Goal: Check status: Check status

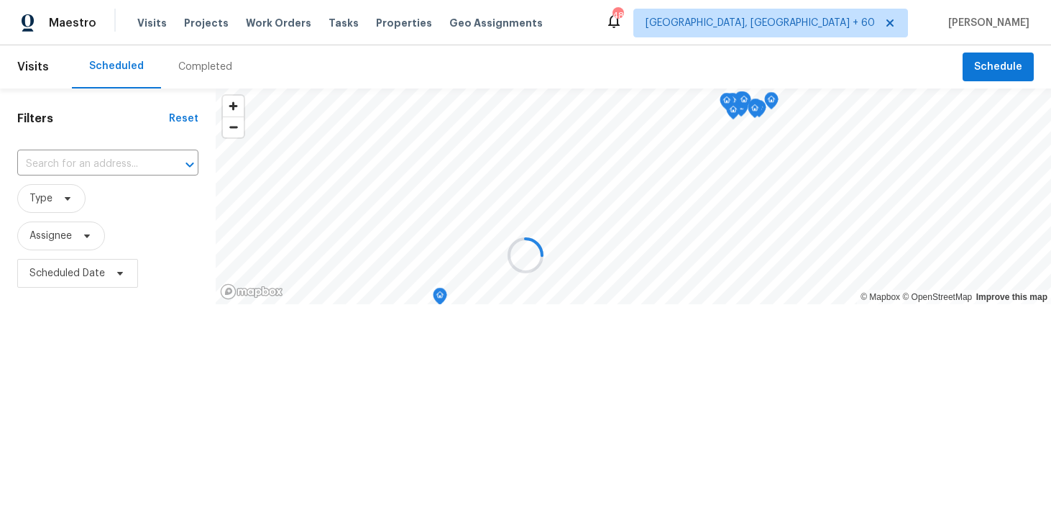
click at [192, 71] on div at bounding box center [525, 255] width 1051 height 510
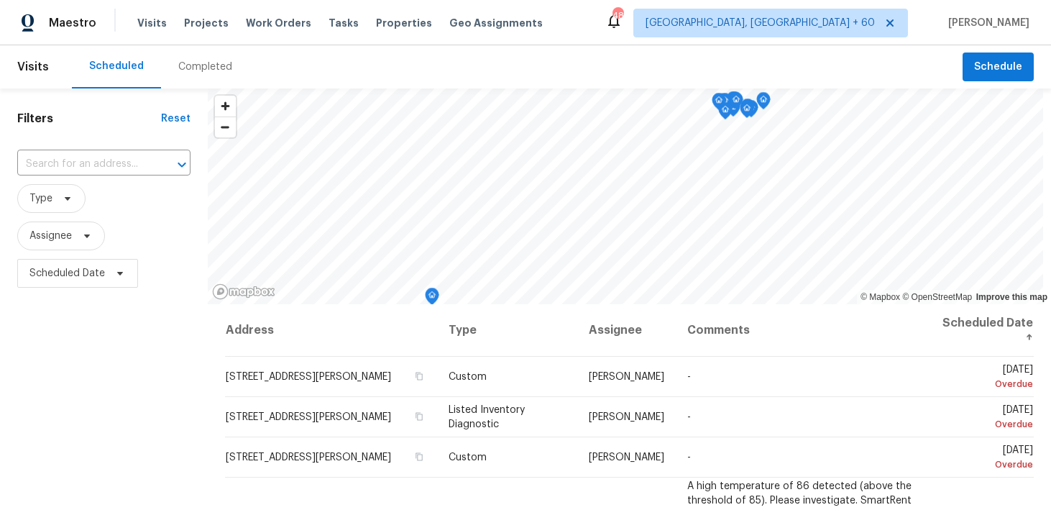
click at [206, 65] on div "Completed" at bounding box center [205, 67] width 54 height 14
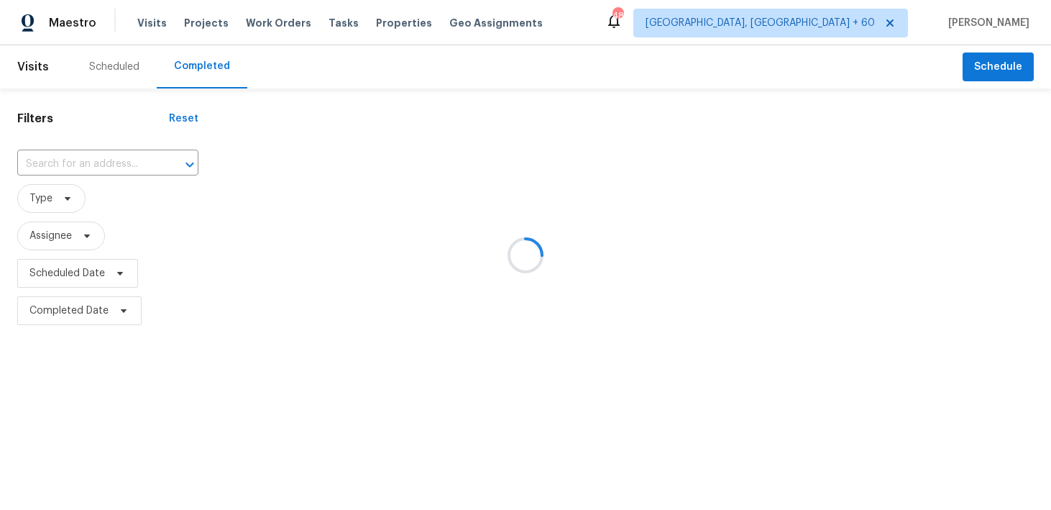
click at [95, 164] on div at bounding box center [525, 255] width 1051 height 510
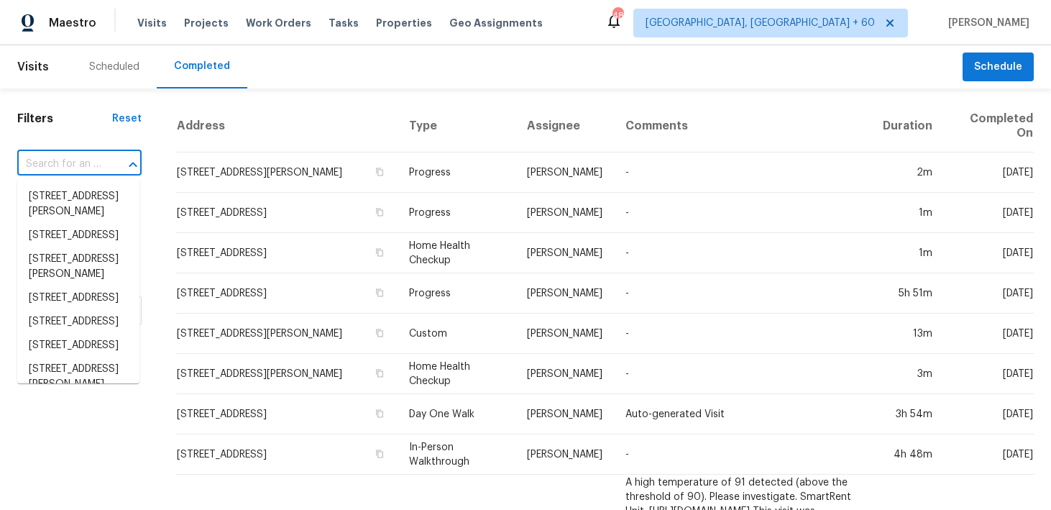
click at [94, 174] on input "text" at bounding box center [59, 164] width 84 height 22
paste input "[STREET_ADDRESS][PERSON_NAME]"
type input "[STREET_ADDRESS][PERSON_NAME]"
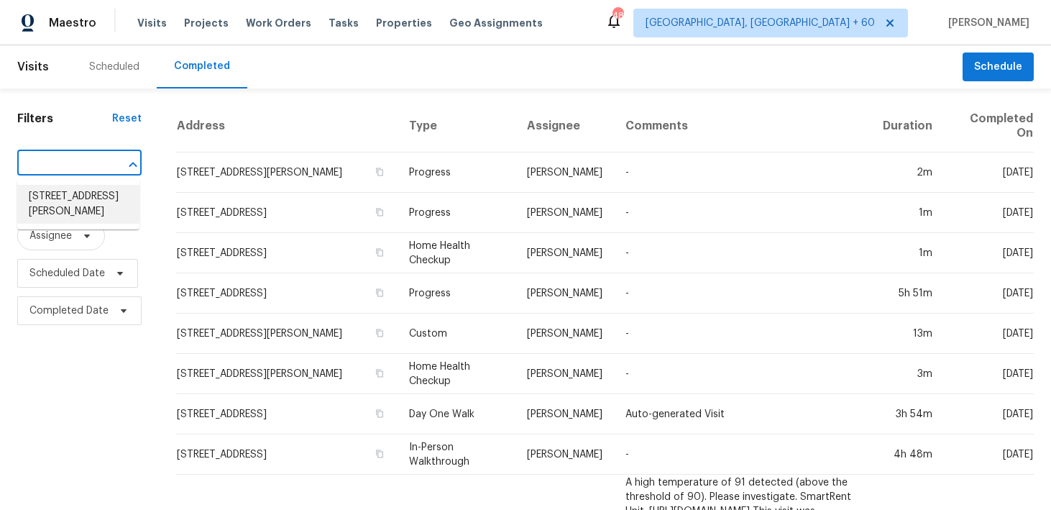
click at [53, 197] on li "[STREET_ADDRESS][PERSON_NAME]" at bounding box center [78, 204] width 122 height 39
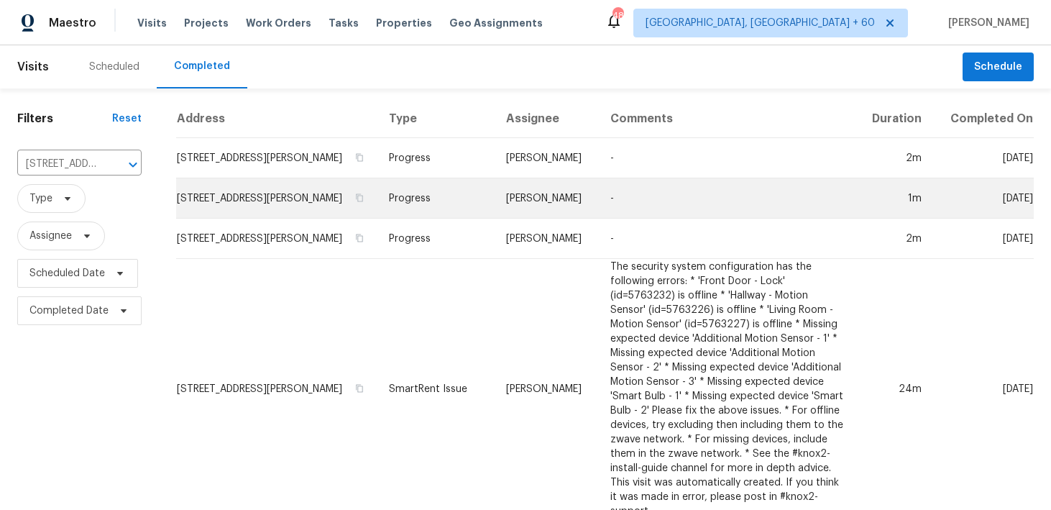
click at [432, 197] on td "Progress" at bounding box center [436, 198] width 117 height 40
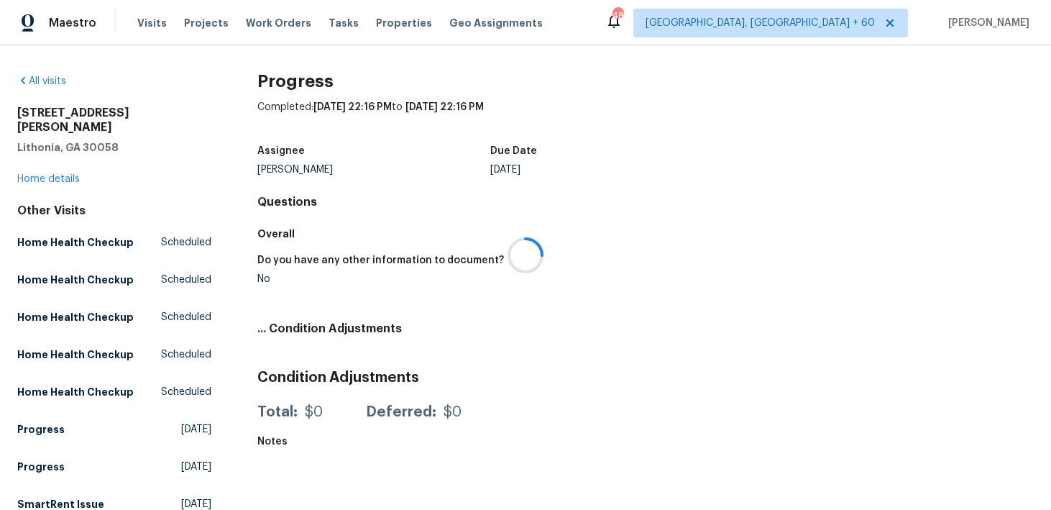
click at [63, 161] on div at bounding box center [525, 255] width 1051 height 510
click at [49, 174] on link "Home details" at bounding box center [48, 179] width 63 height 10
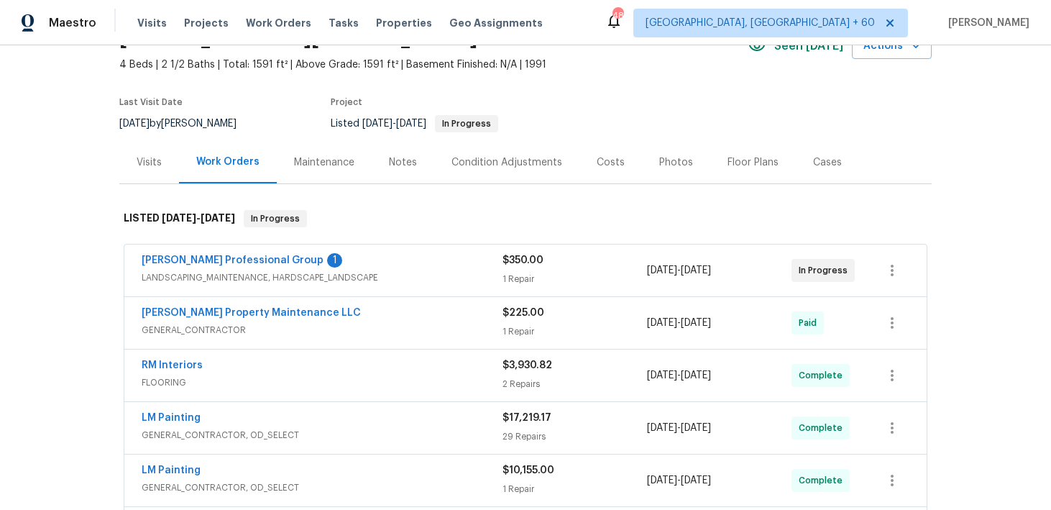
scroll to position [81, 0]
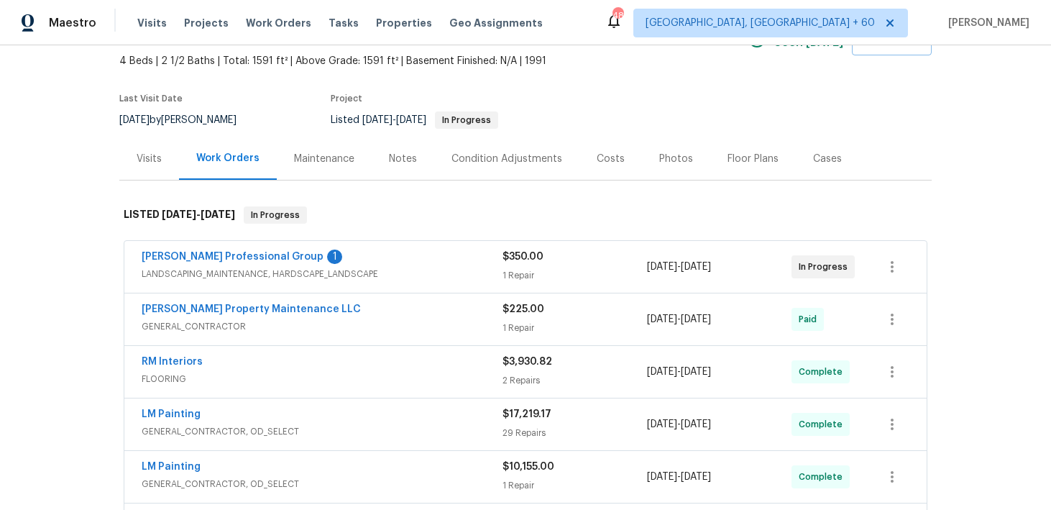
click at [524, 279] on div "1 Repair" at bounding box center [575, 275] width 145 height 14
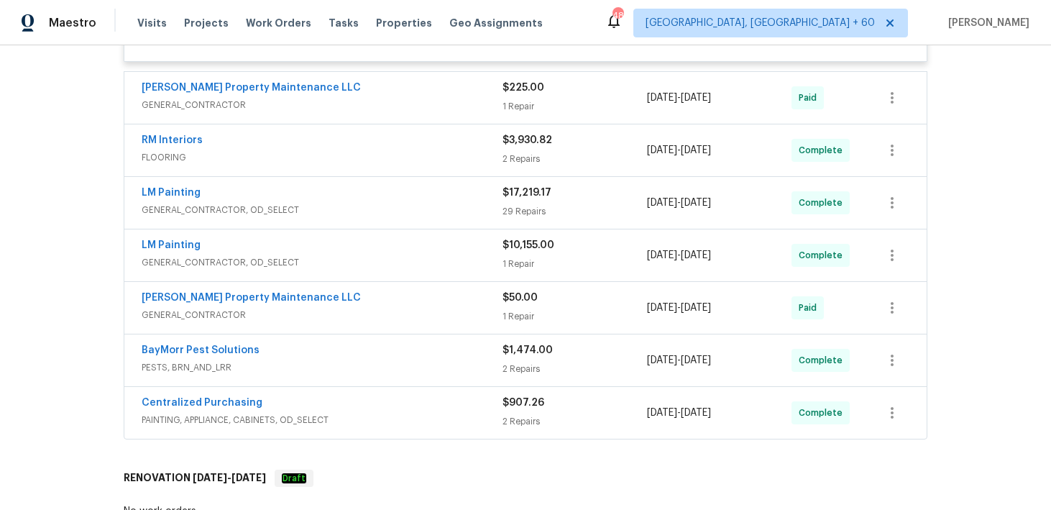
scroll to position [488, 0]
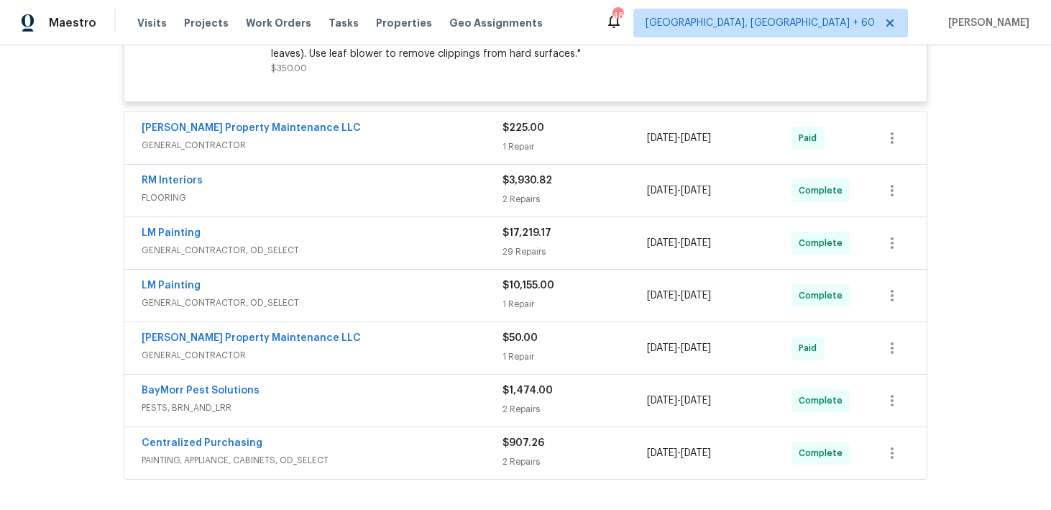
click at [525, 310] on div "1 Repair" at bounding box center [575, 304] width 145 height 14
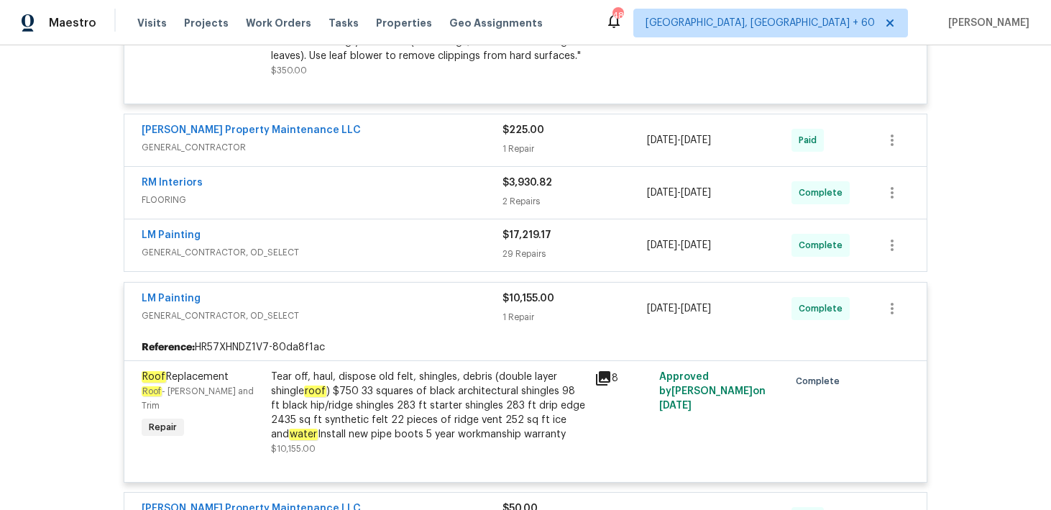
scroll to position [336, 0]
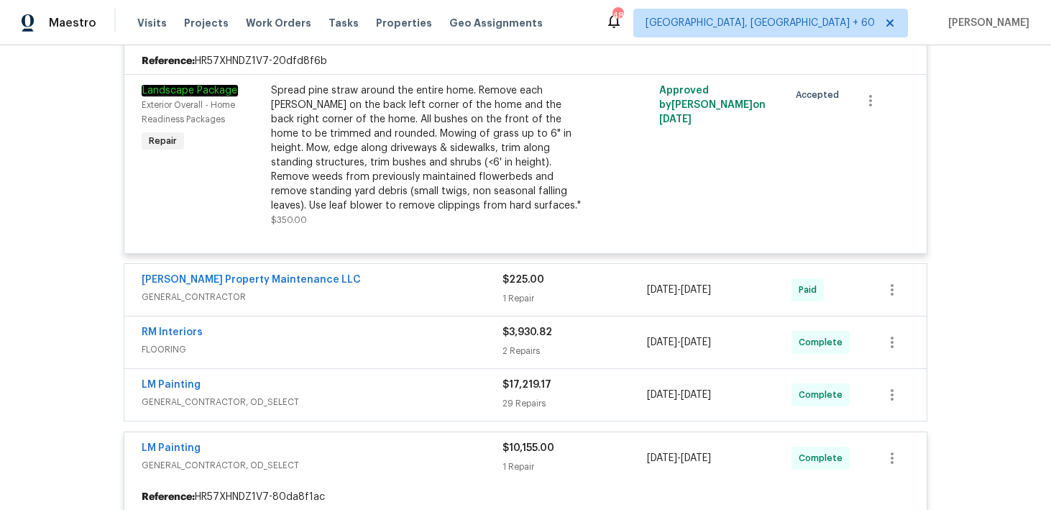
click at [513, 339] on div "$3,930.82" at bounding box center [575, 332] width 145 height 14
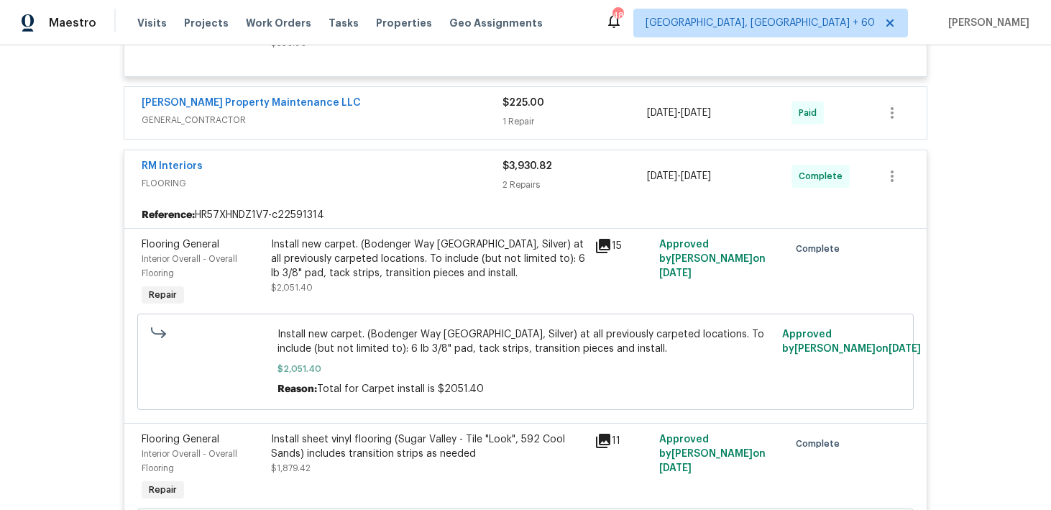
scroll to position [452, 0]
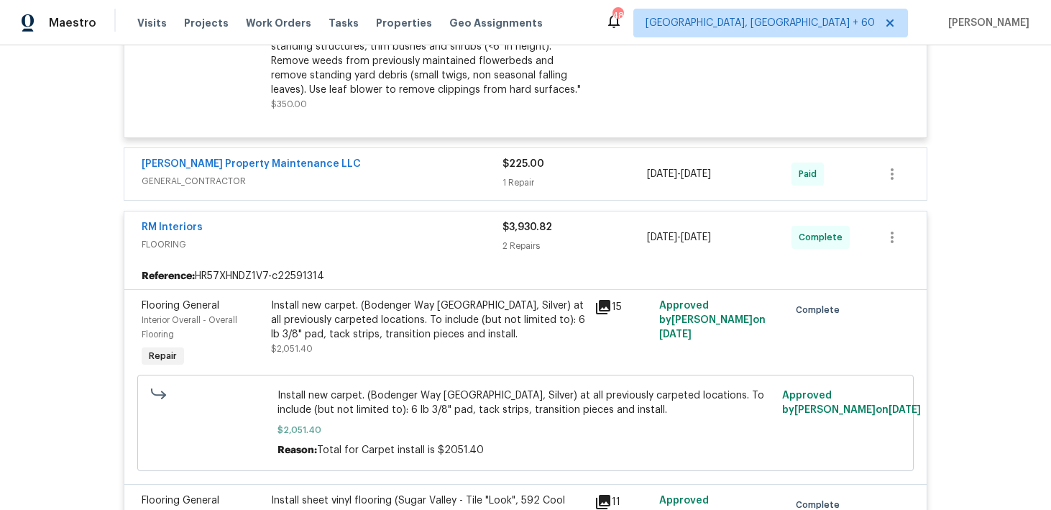
click at [518, 181] on div "1 Repair" at bounding box center [575, 182] width 145 height 14
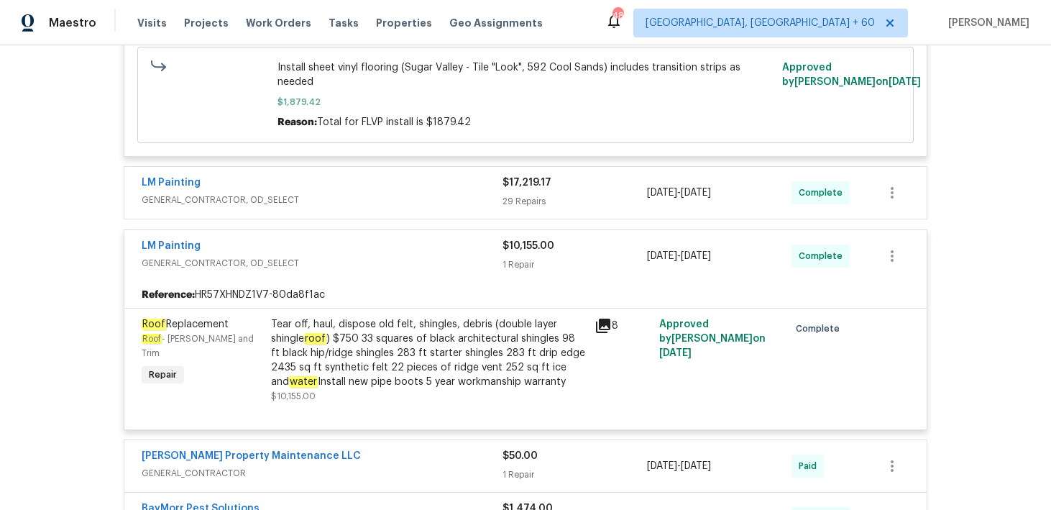
scroll to position [1132, 0]
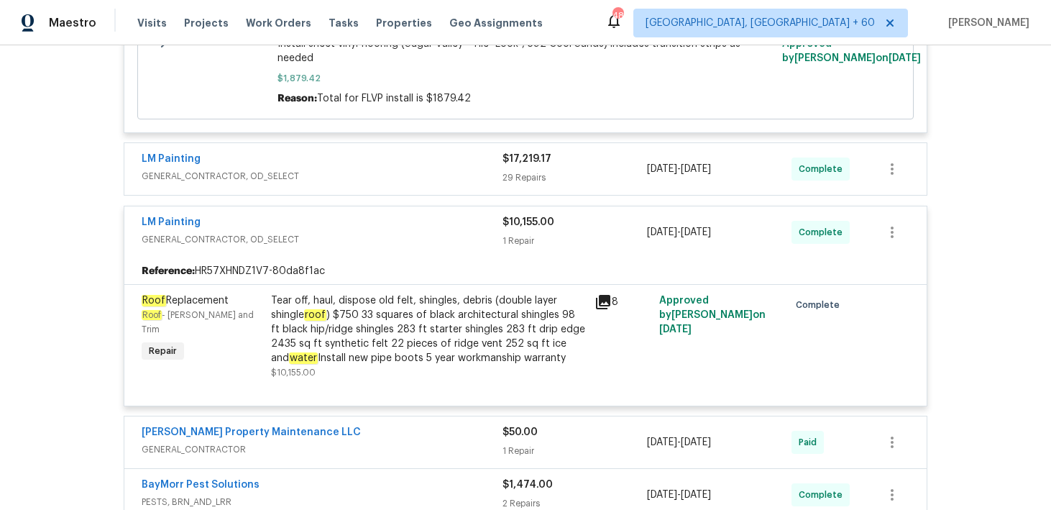
click at [536, 170] on div "29 Repairs" at bounding box center [575, 177] width 145 height 14
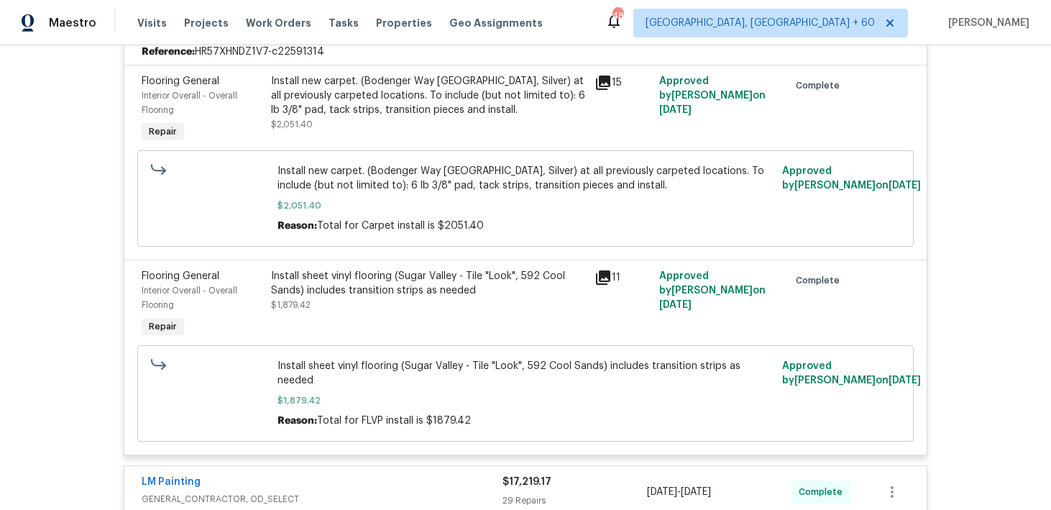
scroll to position [841, 0]
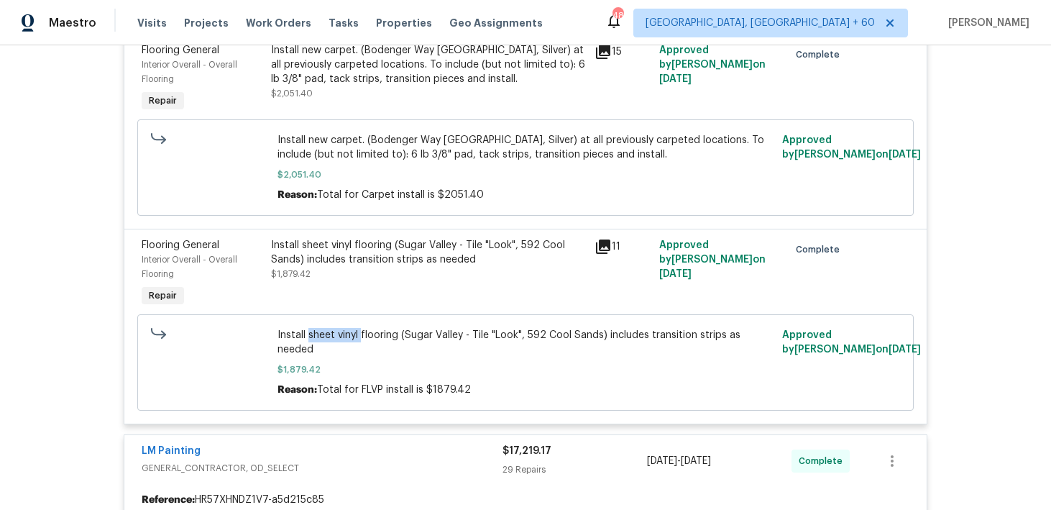
drag, startPoint x: 308, startPoint y: 339, endPoint x: 360, endPoint y: 339, distance: 51.8
click at [360, 339] on span "Install sheet vinyl flooring (Sugar Valley - Tile "Look", 592 Cool Sands) inclu…" at bounding box center [526, 342] width 497 height 29
copy span "sheet vinyl"
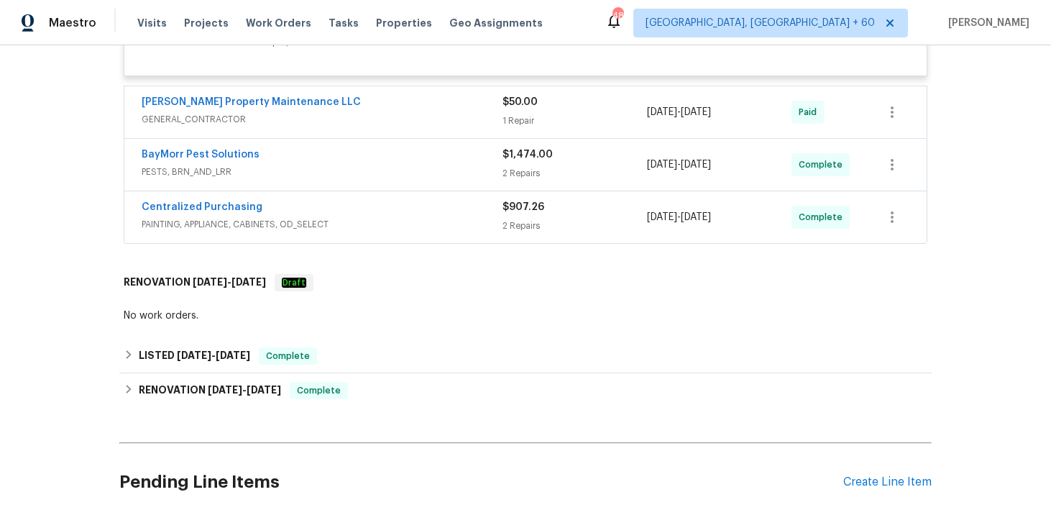
scroll to position [6753, 0]
click at [485, 146] on div "BayMorr Pest Solutions" at bounding box center [322, 154] width 361 height 17
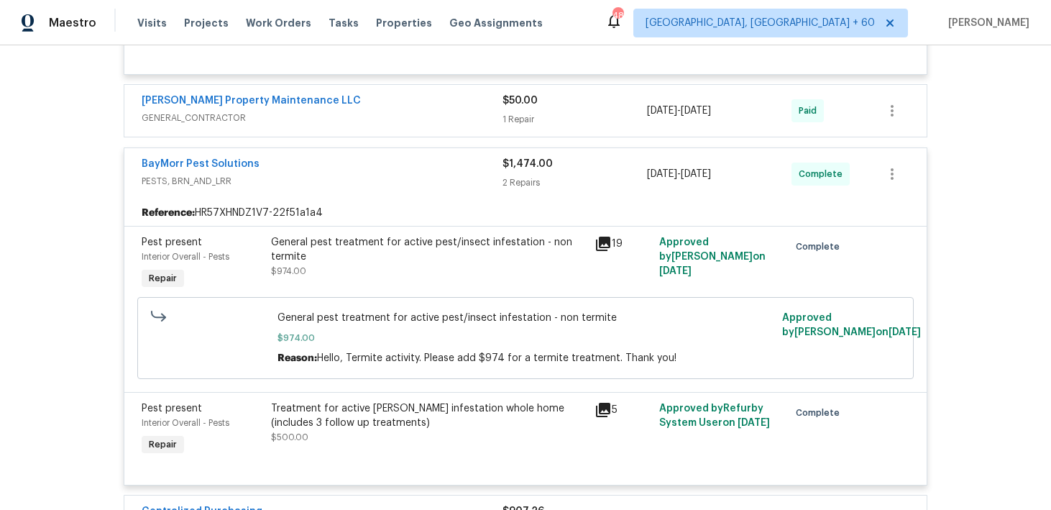
click at [468, 93] on div "[PERSON_NAME] Property Maintenance LLC" at bounding box center [322, 101] width 361 height 17
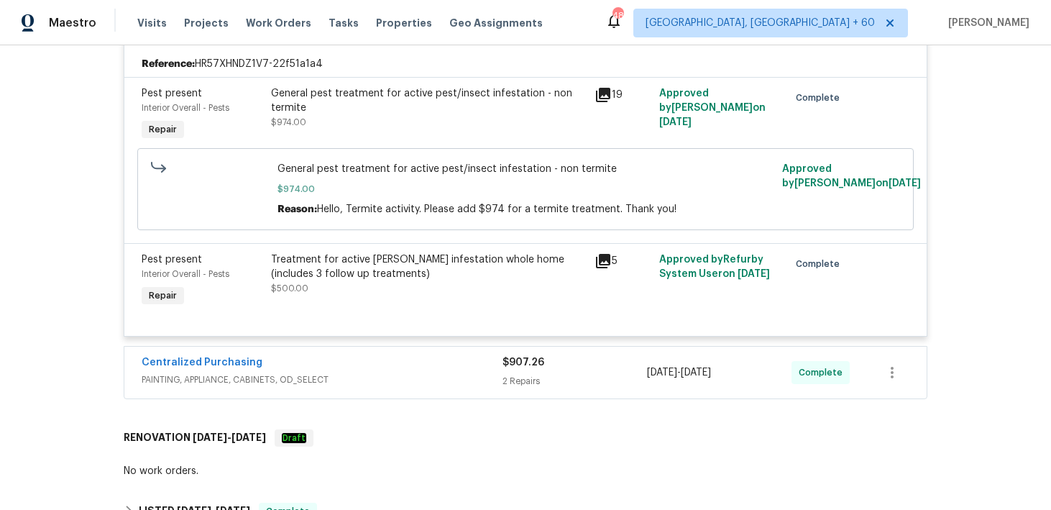
scroll to position [7036, 0]
click at [477, 372] on span "PAINTING, APPLIANCE, CABINETS, OD_SELECT" at bounding box center [322, 379] width 361 height 14
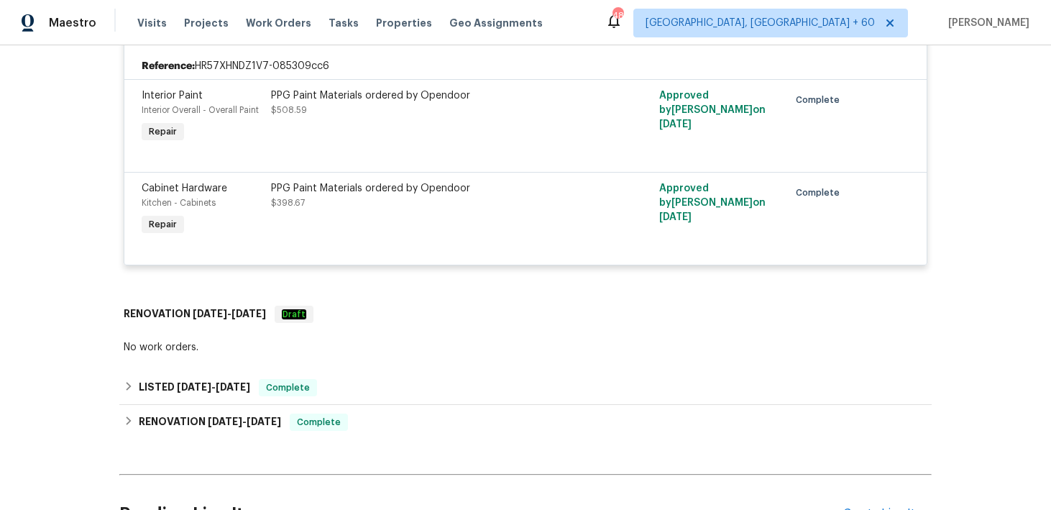
scroll to position [7378, 0]
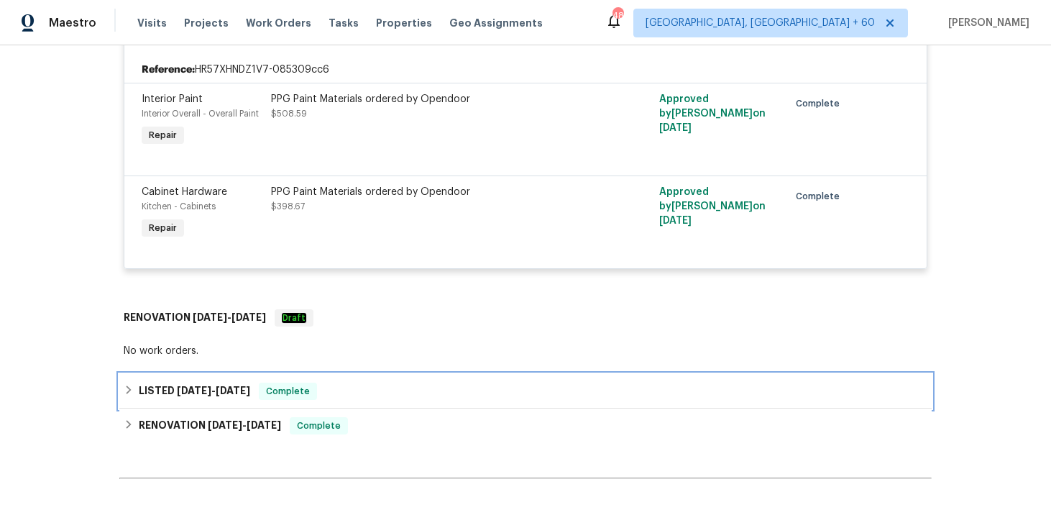
click at [438, 383] on div "LISTED [DATE] - [DATE] Complete" at bounding box center [526, 391] width 804 height 17
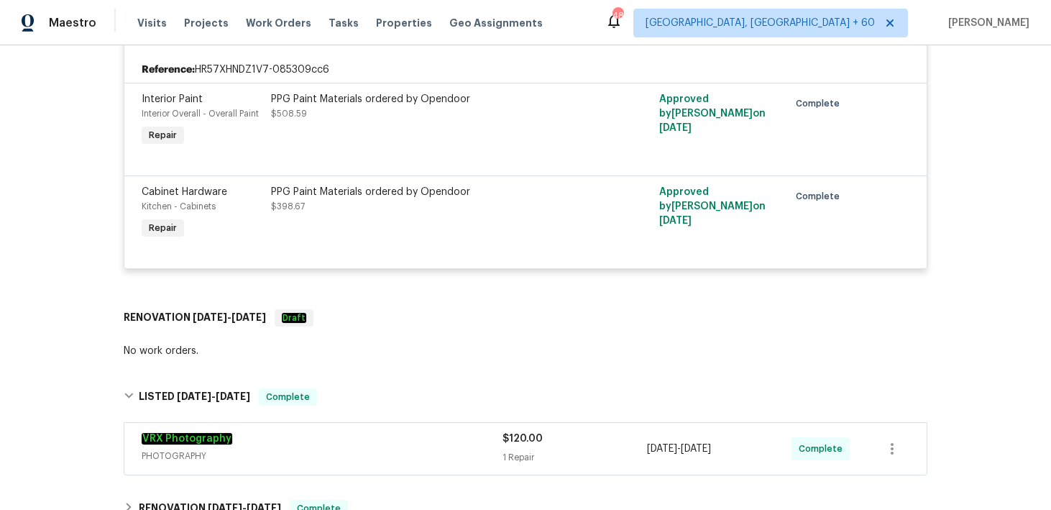
click at [416, 431] on div "VRX Photography" at bounding box center [322, 439] width 361 height 17
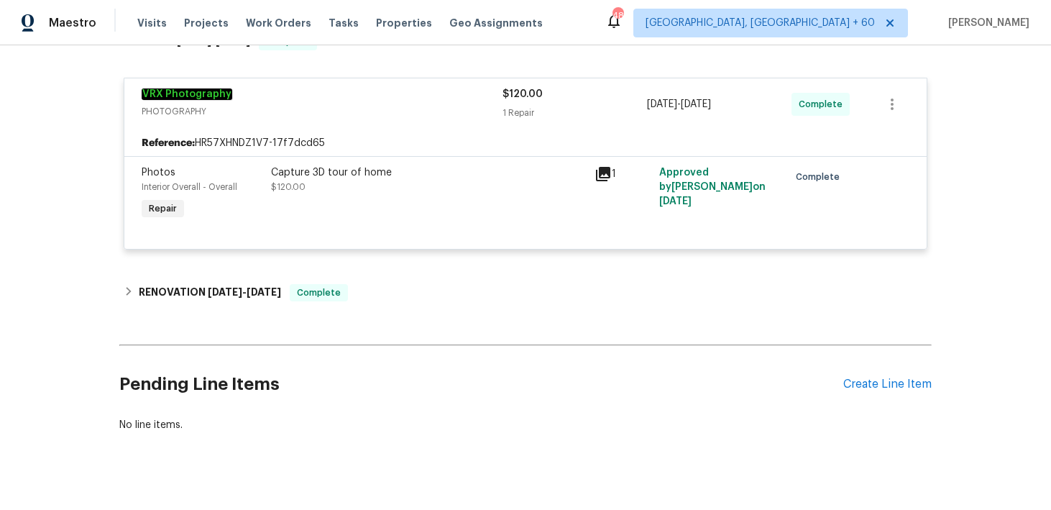
scroll to position [7734, 0]
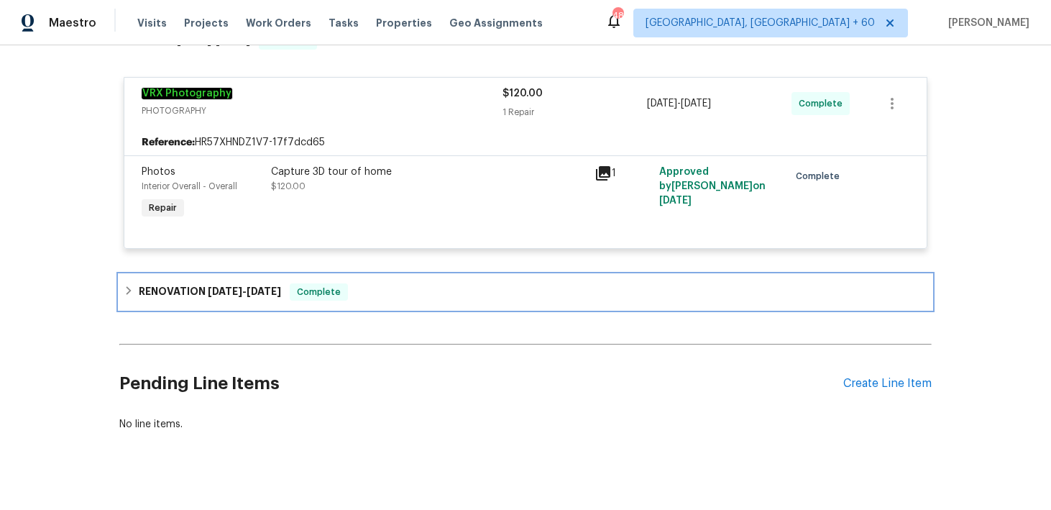
click at [416, 287] on div "RENOVATION [DATE] - [DATE] Complete" at bounding box center [525, 292] width 813 height 35
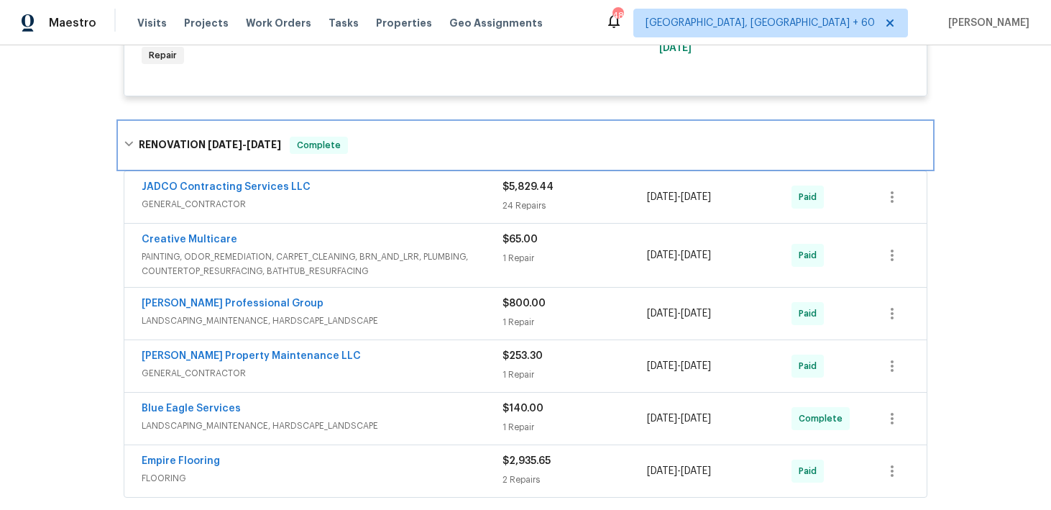
scroll to position [7910, 0]
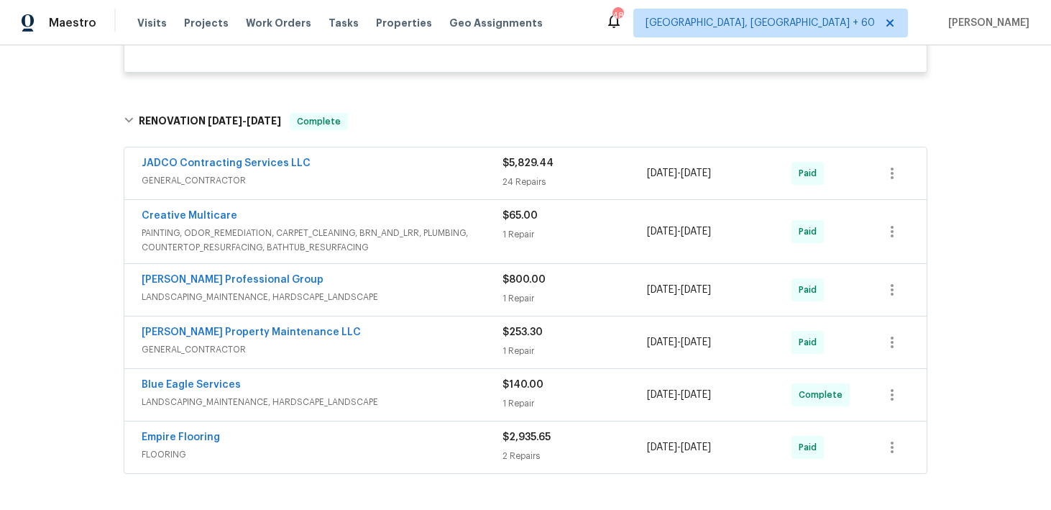
click at [437, 156] on div "JADCO Contracting Services LLC" at bounding box center [322, 164] width 361 height 17
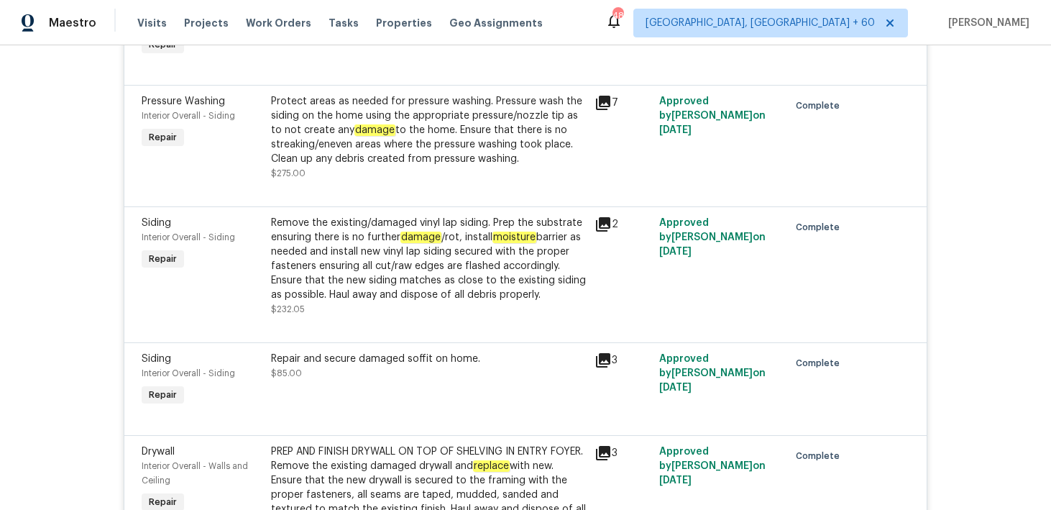
scroll to position [10927, 0]
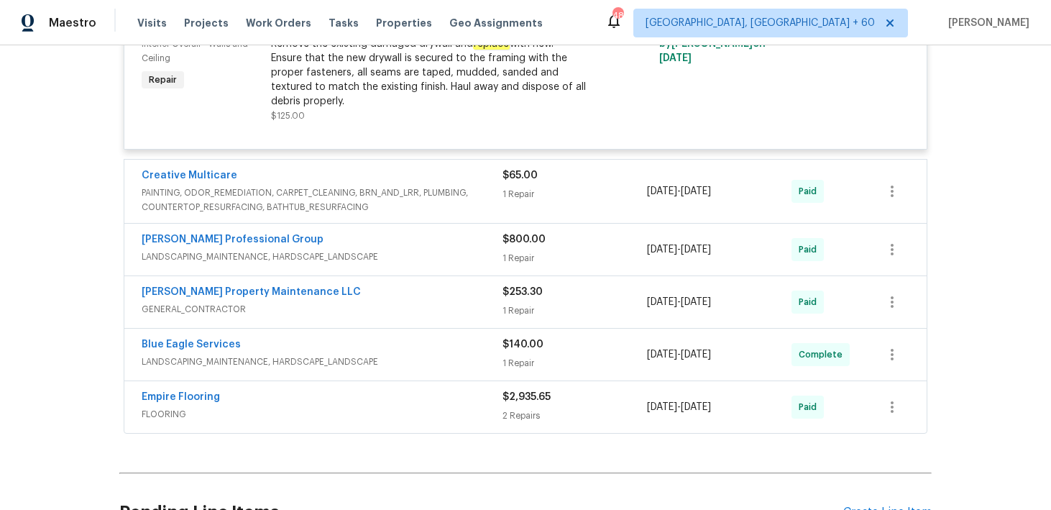
click at [451, 186] on span "PAINTING, ODOR_REMEDIATION, CARPET_CLEANING, BRN_AND_LRR, PLUMBING, COUNTERTOP_…" at bounding box center [322, 200] width 361 height 29
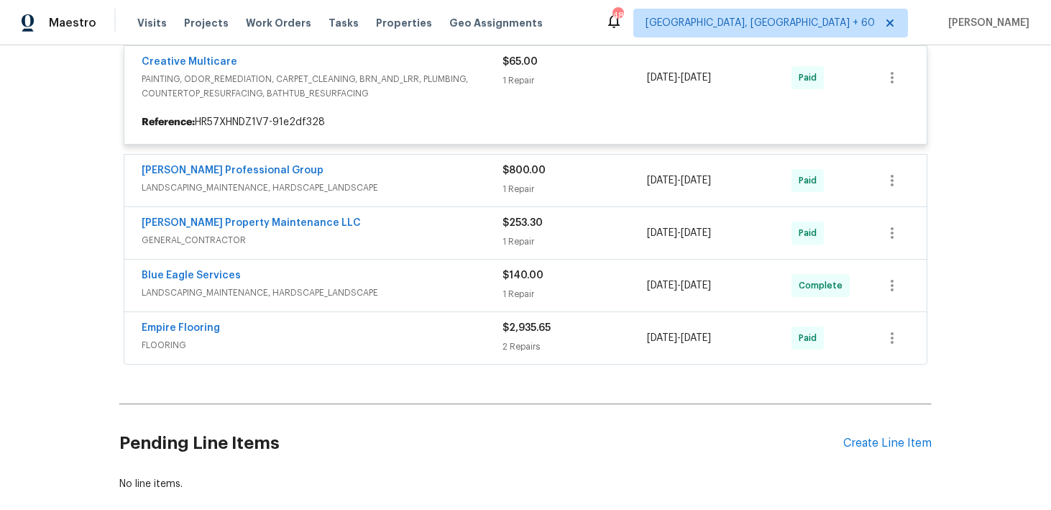
scroll to position [11462, 0]
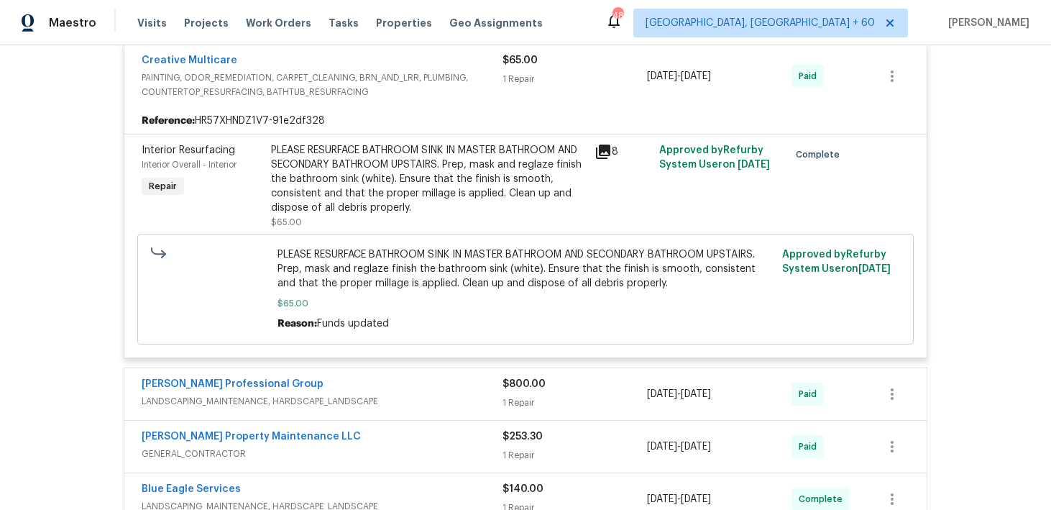
click at [453, 394] on span "LANDSCAPING_MAINTENANCE, HARDSCAPE_LANDSCAPE" at bounding box center [322, 401] width 361 height 14
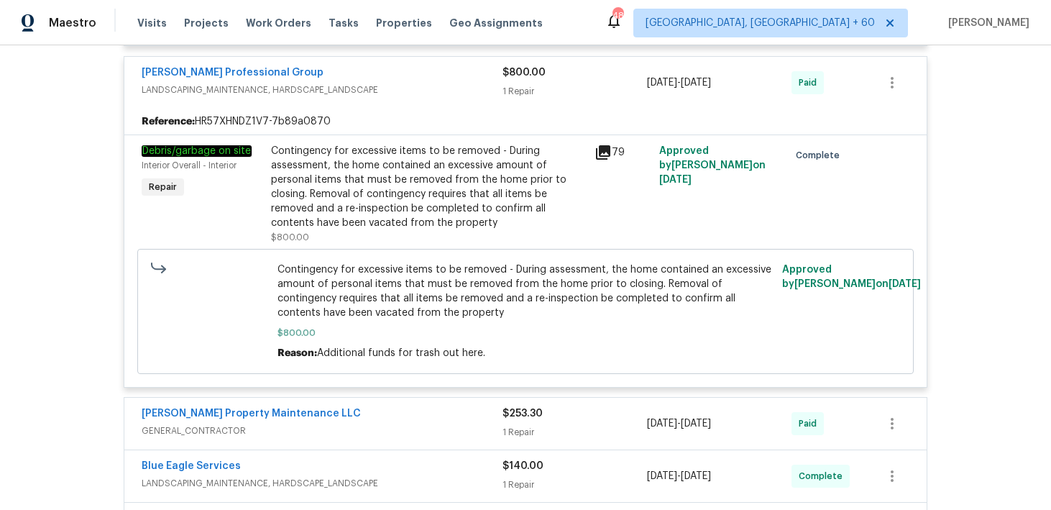
scroll to position [11789, 0]
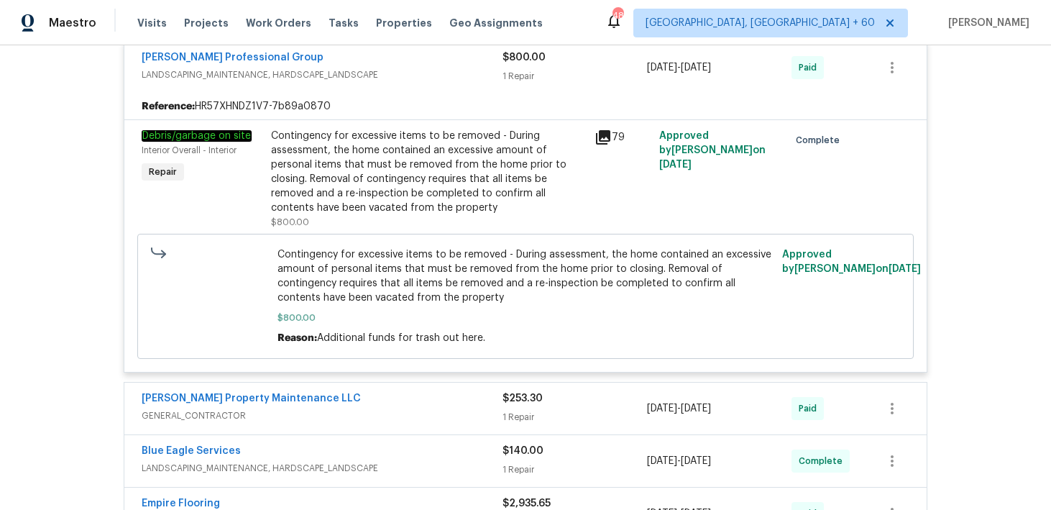
click at [453, 391] on div "[PERSON_NAME] Property Maintenance LLC" at bounding box center [322, 399] width 361 height 17
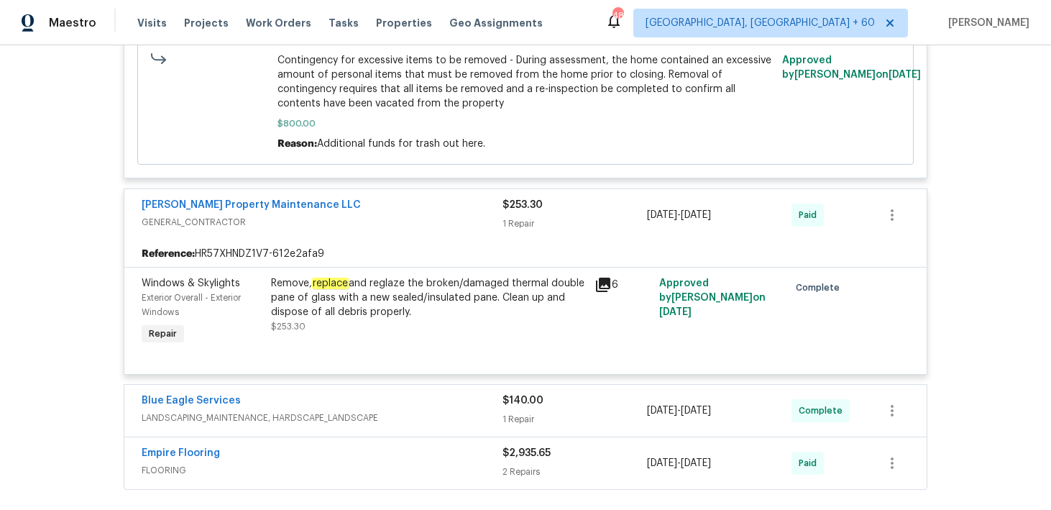
scroll to position [11982, 0]
click at [449, 398] on div "Blue Eagle Services LANDSCAPING_MAINTENANCE, HARDSCAPE_LANDSCAPE $140.00 1 Repa…" at bounding box center [525, 412] width 803 height 52
click at [452, 412] on span "LANDSCAPING_MAINTENANCE, HARDSCAPE_LANDSCAPE" at bounding box center [322, 419] width 361 height 14
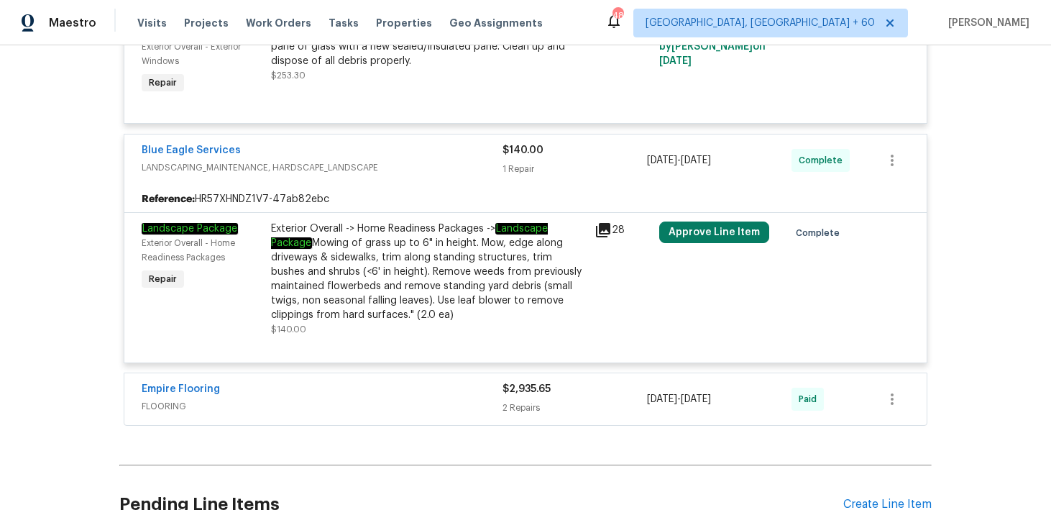
click at [447, 399] on span "FLOORING" at bounding box center [322, 406] width 361 height 14
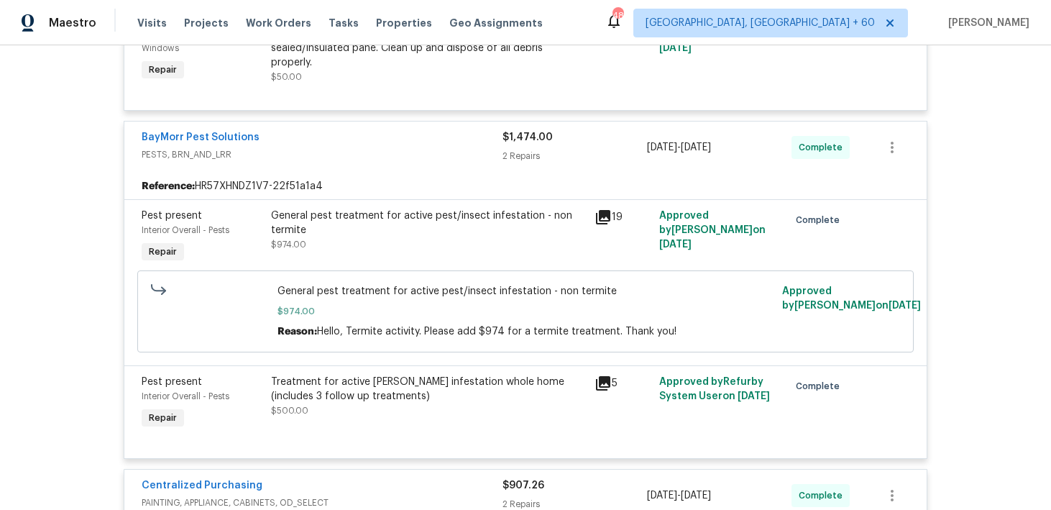
scroll to position [6944, 0]
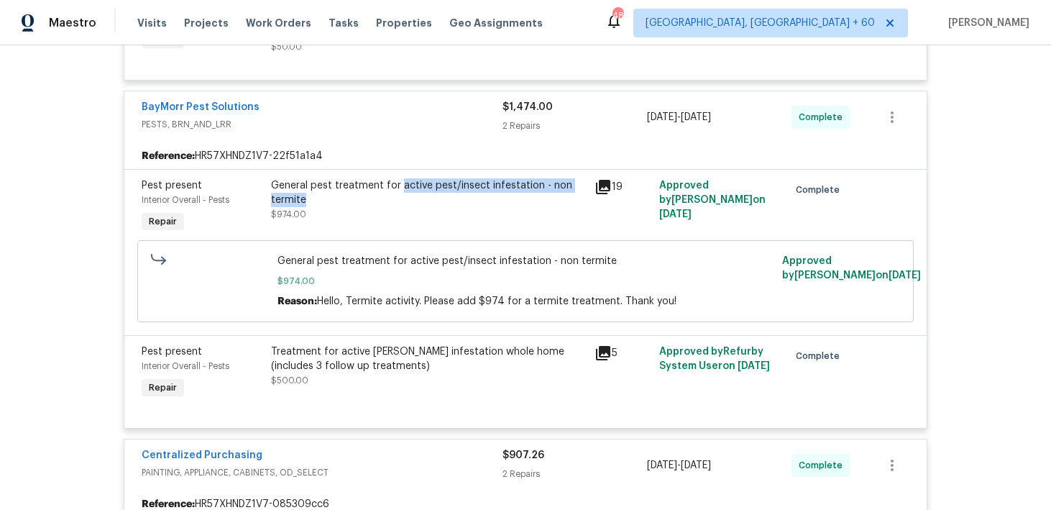
drag, startPoint x: 398, startPoint y: 165, endPoint x: 554, endPoint y: 180, distance: 156.8
click at [554, 180] on div "General pest treatment for active pest/insect infestation - non termite" at bounding box center [428, 192] width 315 height 29
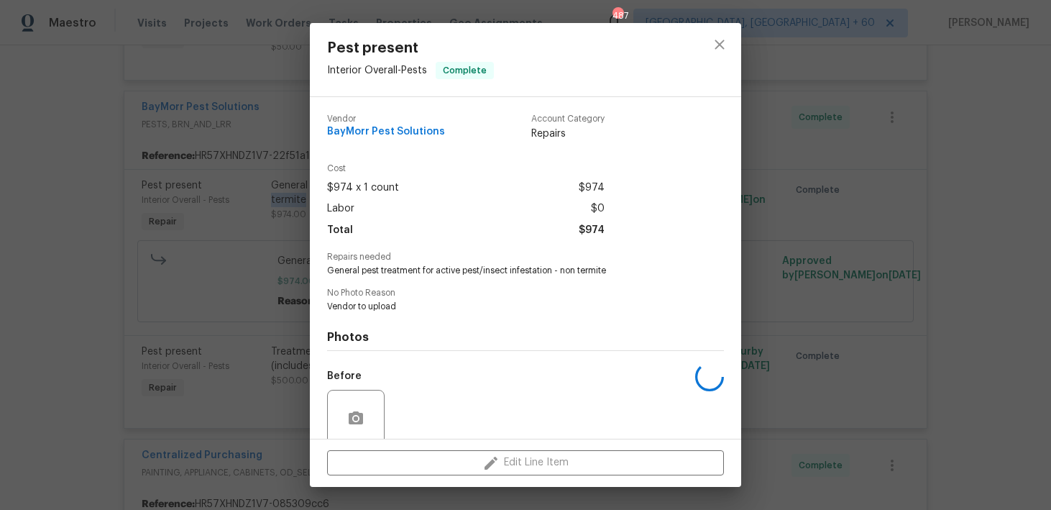
copy div "active pest/insect infestation - non termite"
drag, startPoint x: 325, startPoint y: 130, endPoint x: 518, endPoint y: 130, distance: 192.7
click at [518, 131] on div "Vendor BayMorr Pest Solutions Account Category Repairs Cost $974 x 1 count $974…" at bounding box center [525, 268] width 431 height 342
click at [440, 131] on div "Vendor BayMorr Pest Solutions Account Category Repairs" at bounding box center [466, 127] width 278 height 27
click at [417, 132] on span "BayMorr Pest Solutions" at bounding box center [386, 132] width 118 height 11
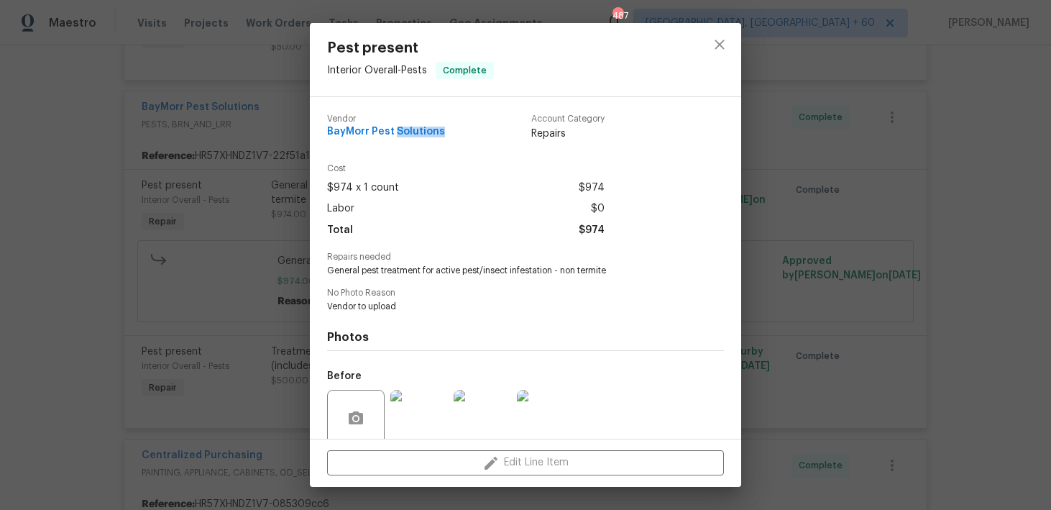
click at [417, 132] on span "BayMorr Pest Solutions" at bounding box center [386, 132] width 118 height 11
copy span "BayMorr Pest Solutions"
click at [728, 49] on button "close" at bounding box center [720, 44] width 35 height 35
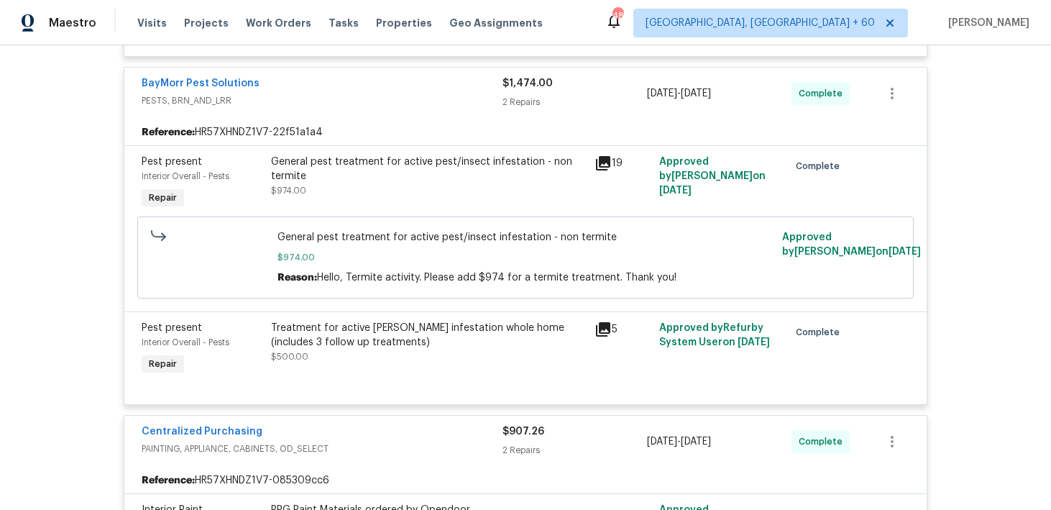
scroll to position [6976, 0]
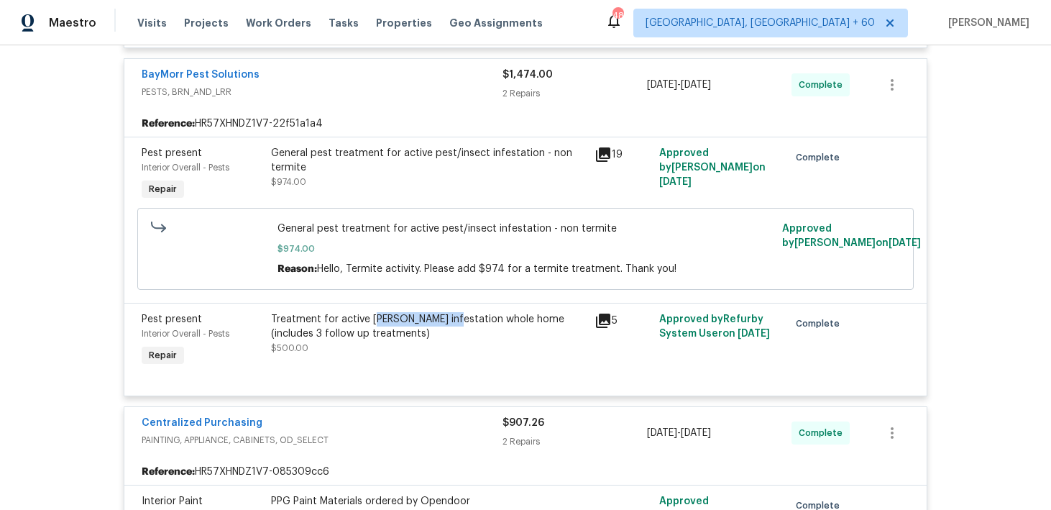
drag, startPoint x: 371, startPoint y: 301, endPoint x: 449, endPoint y: 301, distance: 77.7
click at [449, 312] on div "Treatment for active [PERSON_NAME] infestation whole home (includes 3 follow up…" at bounding box center [428, 326] width 315 height 29
copy div "oach infestation"
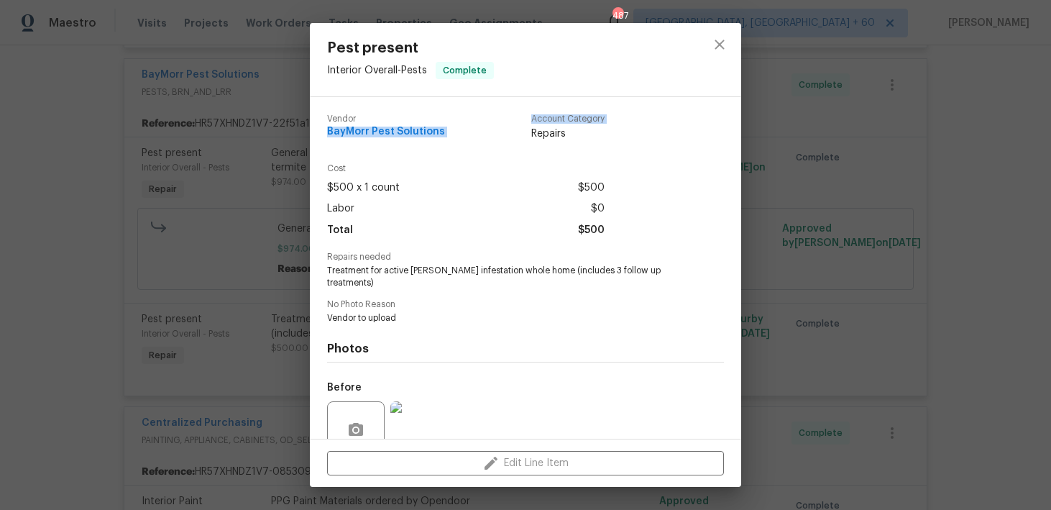
drag, startPoint x: 326, startPoint y: 131, endPoint x: 498, endPoint y: 131, distance: 171.1
click at [498, 131] on div "Vendor BayMorr Pest Solutions Account Category Repairs Cost $500 x 1 count $500…" at bounding box center [525, 268] width 431 height 342
copy div "BayMorr Pest Solutions Account Category"
click at [444, 131] on div "Vendor BayMorr Pest Solutions Account Category Repairs" at bounding box center [466, 127] width 278 height 27
click at [429, 131] on span "BayMorr Pest Solutions" at bounding box center [386, 132] width 118 height 11
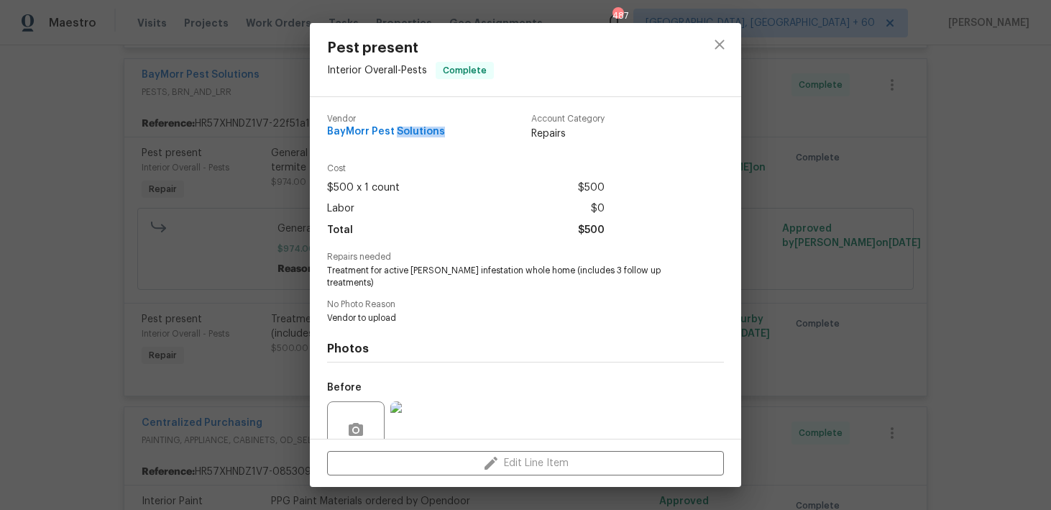
click at [429, 131] on span "BayMorr Pest Solutions" at bounding box center [386, 132] width 118 height 11
copy span "BayMorr Pest Solutions"
click at [723, 42] on icon "close" at bounding box center [719, 44] width 17 height 17
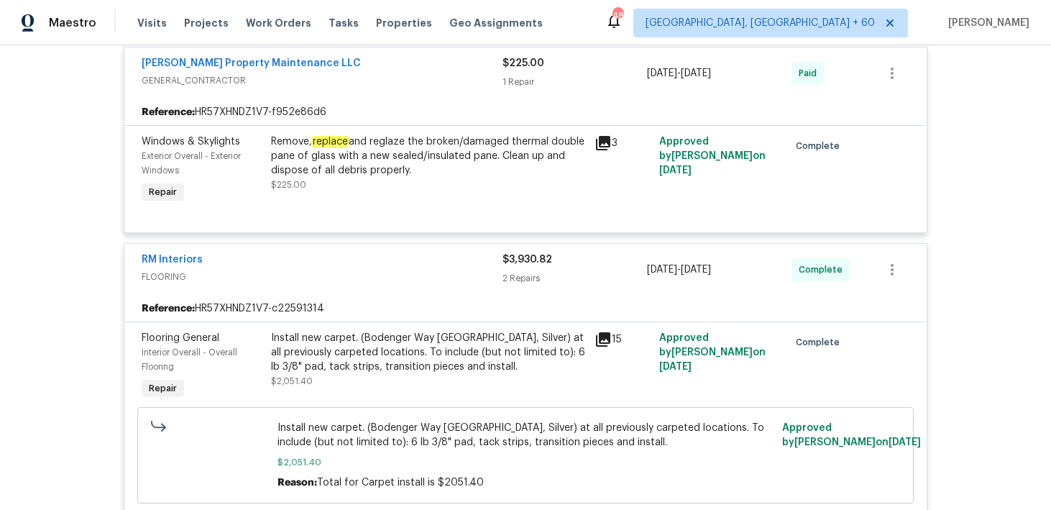
scroll to position [648, 0]
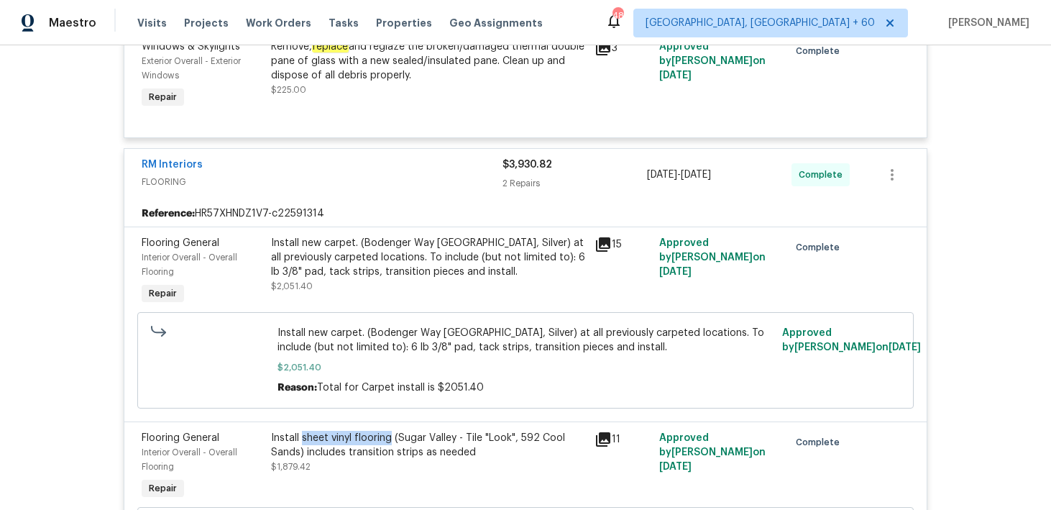
drag, startPoint x: 302, startPoint y: 438, endPoint x: 392, endPoint y: 437, distance: 89.9
click at [392, 437] on div "Install sheet vinyl flooring (Sugar Valley - Tile "Look", 592 Cool Sands) inclu…" at bounding box center [428, 445] width 315 height 29
copy div "sheet vinyl flooring"
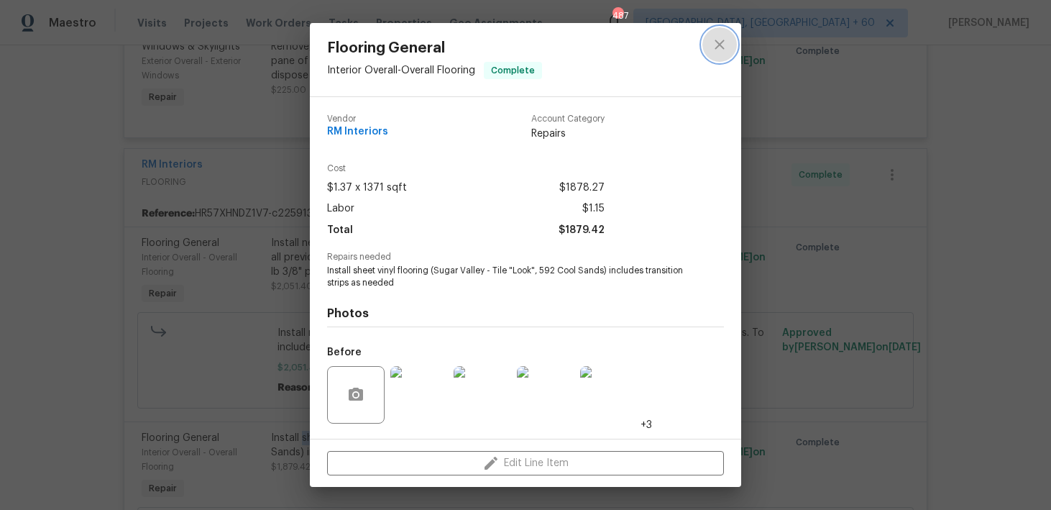
click at [720, 43] on icon "close" at bounding box center [719, 44] width 9 height 9
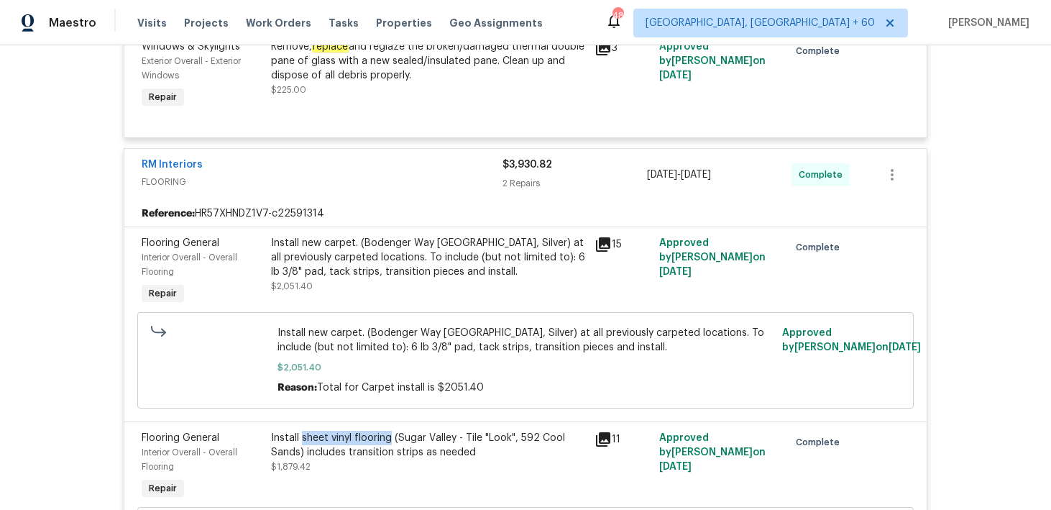
scroll to position [0, 0]
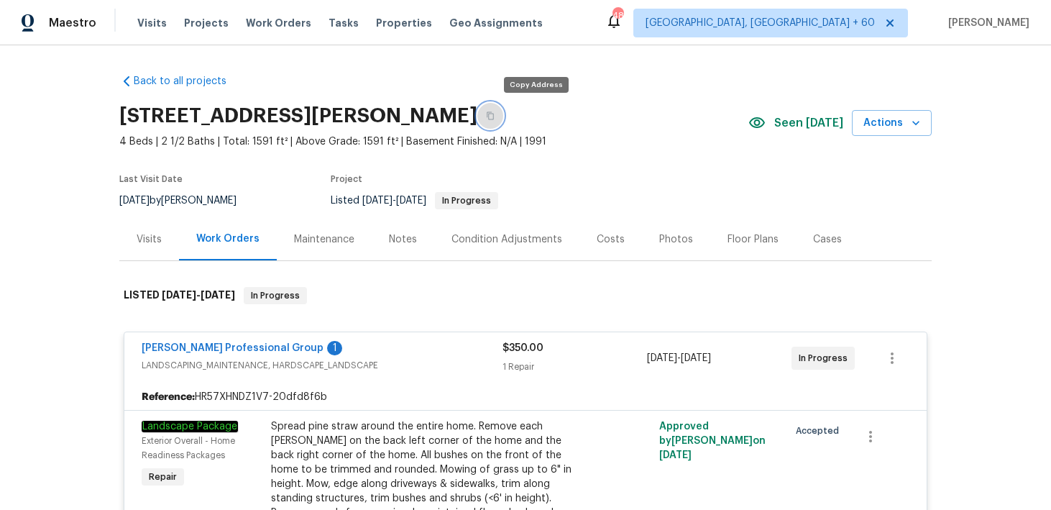
click at [495, 117] on icon "button" at bounding box center [490, 115] width 9 height 9
